Goal: Transaction & Acquisition: Purchase product/service

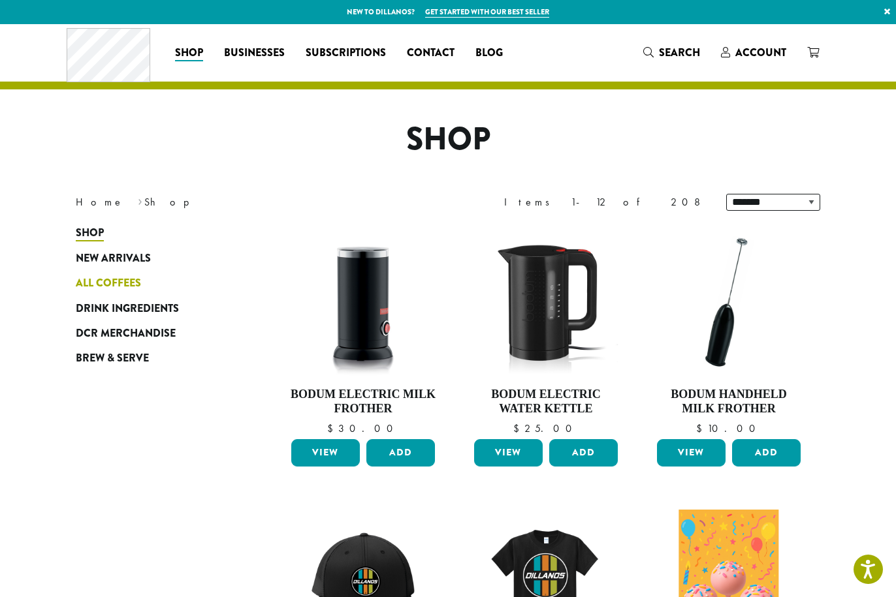
click at [129, 280] on span "All Coffees" at bounding box center [108, 284] width 65 height 16
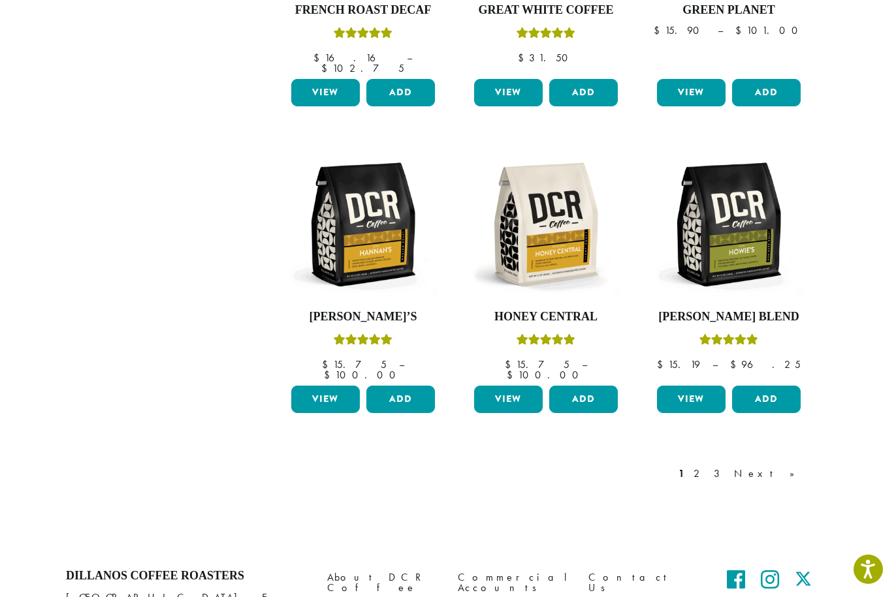
scroll to position [1072, 0]
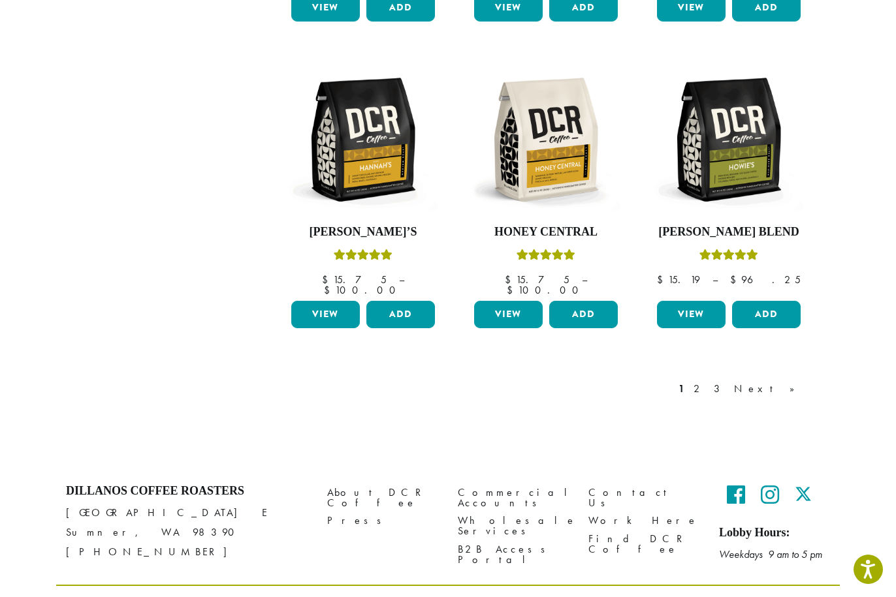
click at [795, 372] on div "1 2 3 Next »" at bounding box center [743, 402] width 135 height 61
click at [794, 381] on link "Next »" at bounding box center [768, 389] width 75 height 16
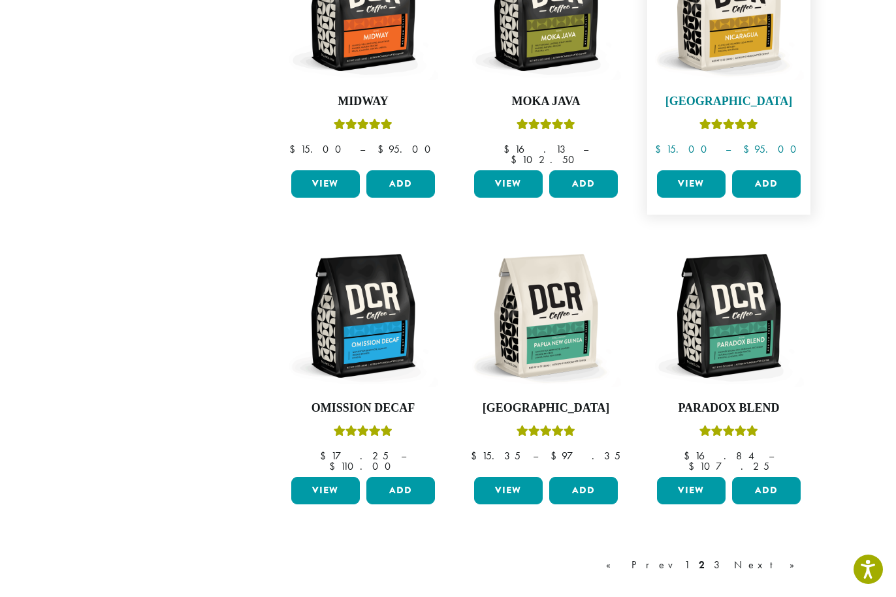
scroll to position [80, 0]
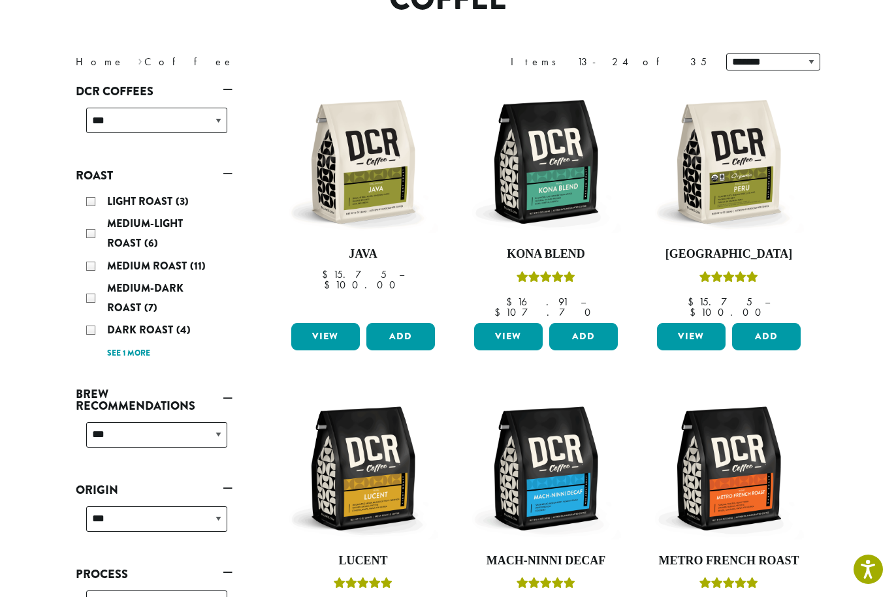
scroll to position [134, 0]
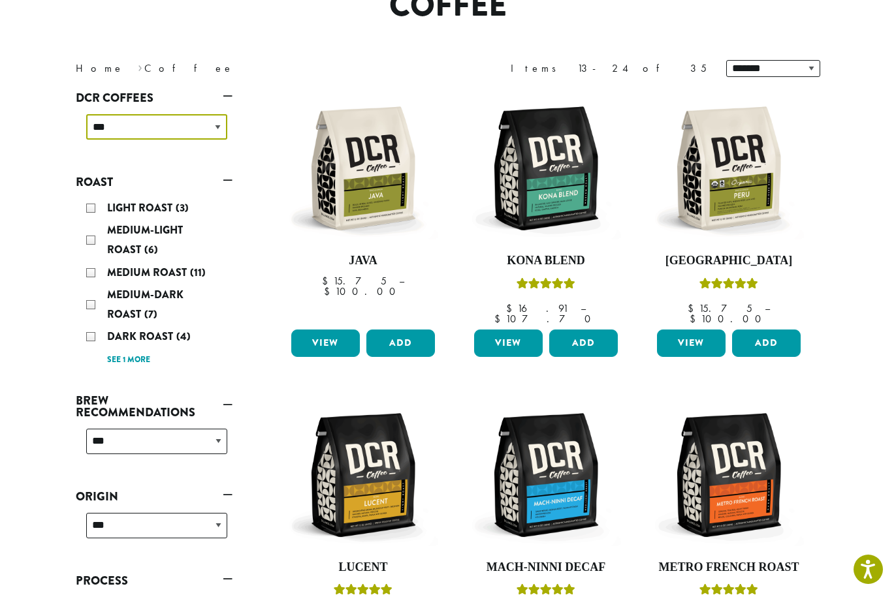
click at [219, 125] on select "**********" at bounding box center [156, 126] width 141 height 25
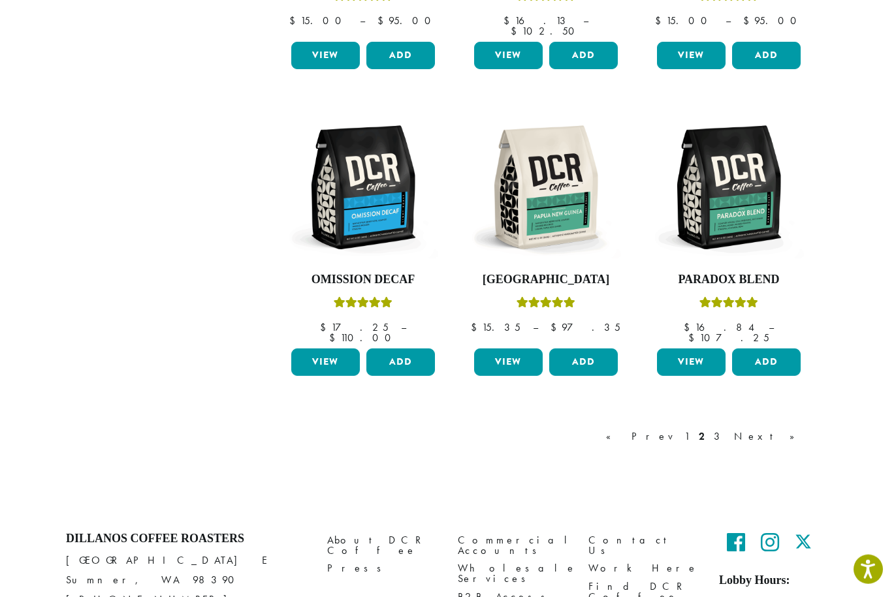
scroll to position [1072, 0]
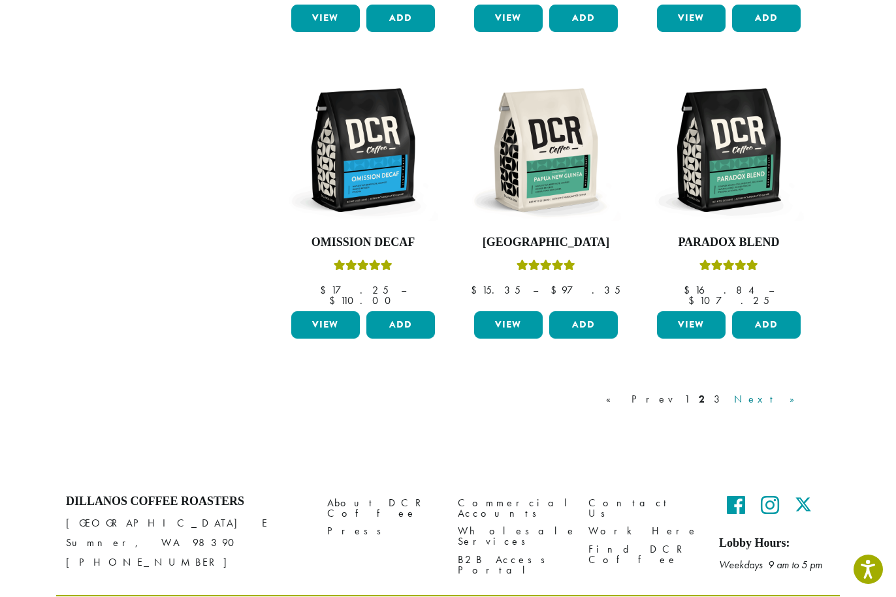
click at [787, 392] on link "Next »" at bounding box center [768, 400] width 75 height 16
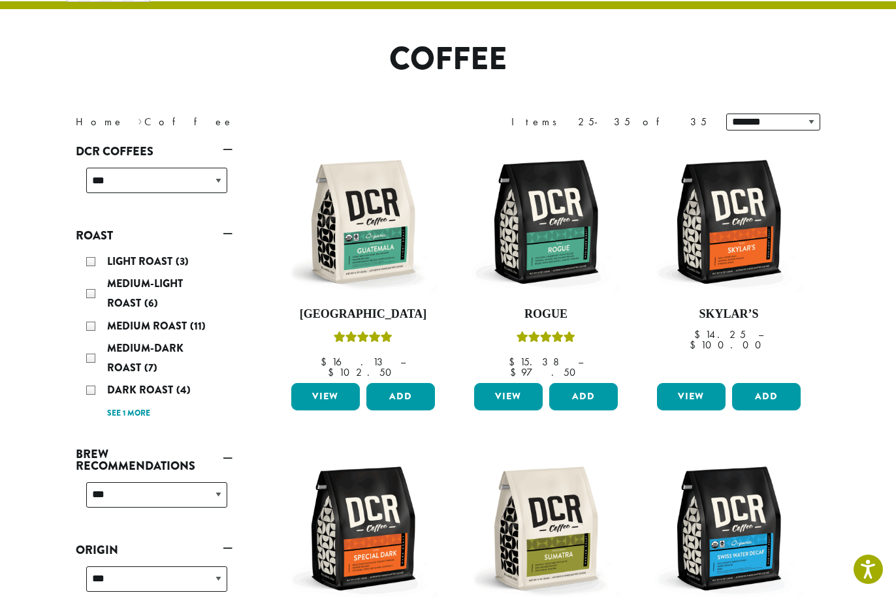
scroll to position [80, 0]
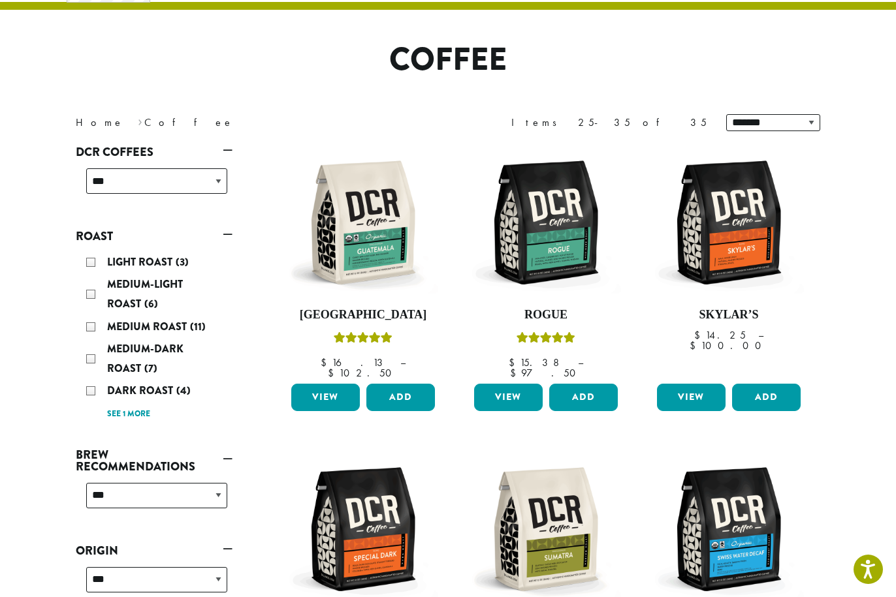
scroll to position [1072, 0]
